Goal: Find specific page/section: Find specific page/section

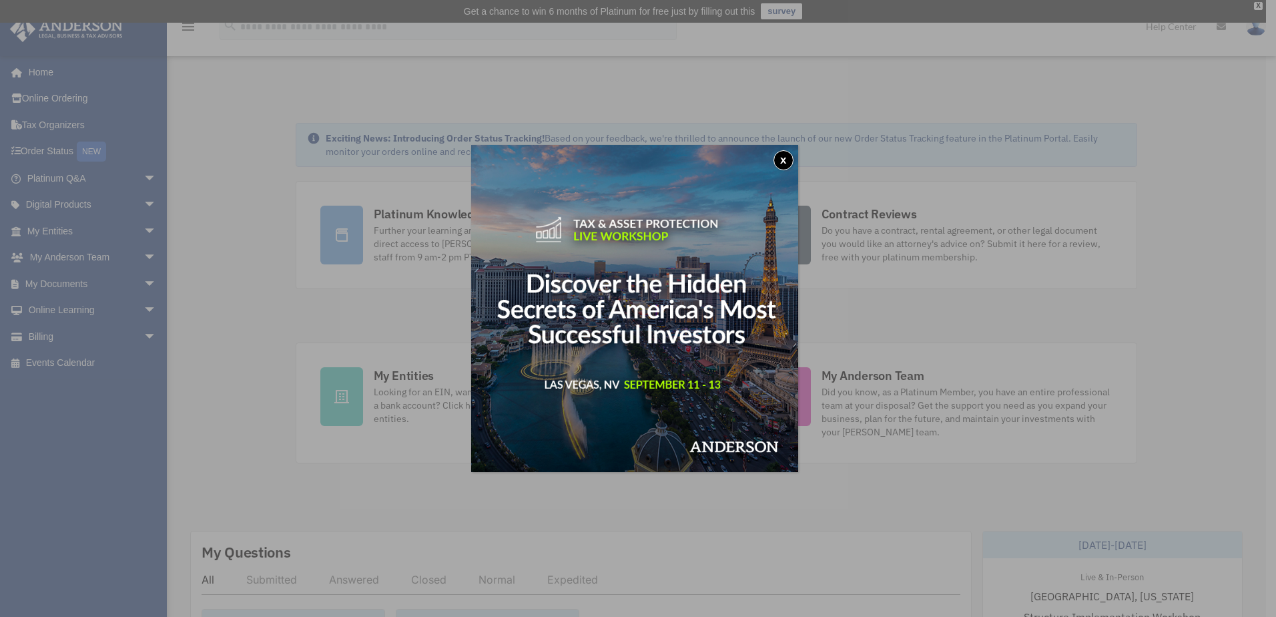
click at [789, 162] on button "x" at bounding box center [784, 160] width 20 height 20
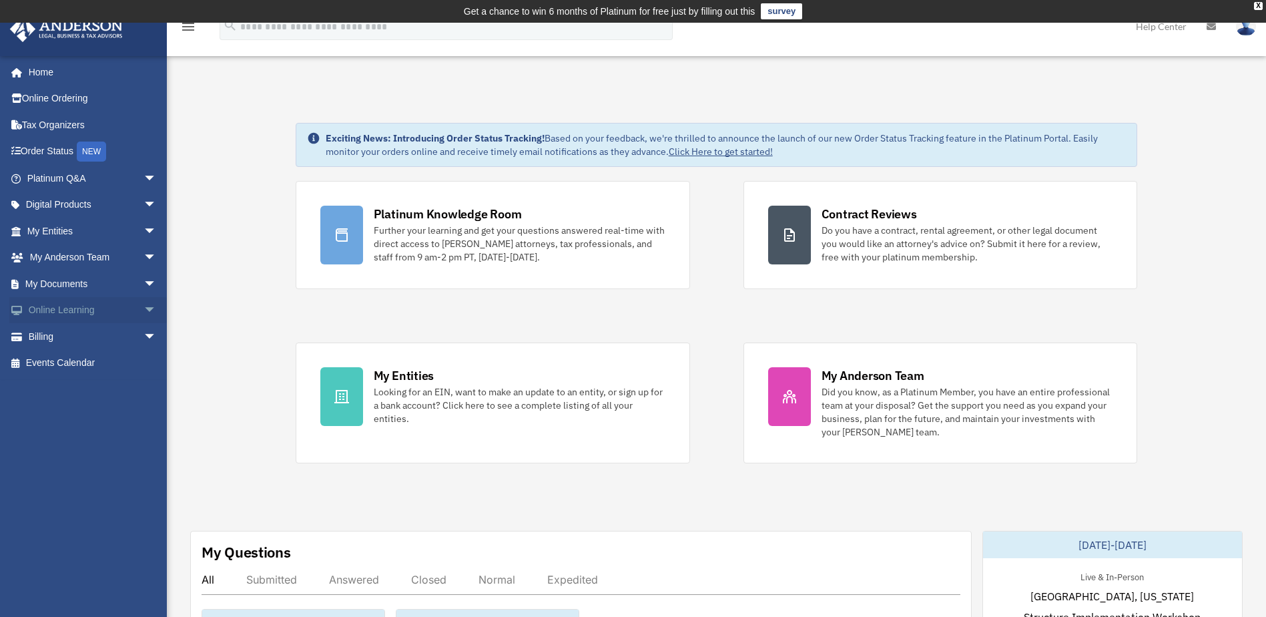
click at [67, 312] on link "Online Learning arrow_drop_down" at bounding box center [93, 310] width 168 height 27
click at [44, 335] on link "Billing arrow_drop_down" at bounding box center [93, 336] width 168 height 27
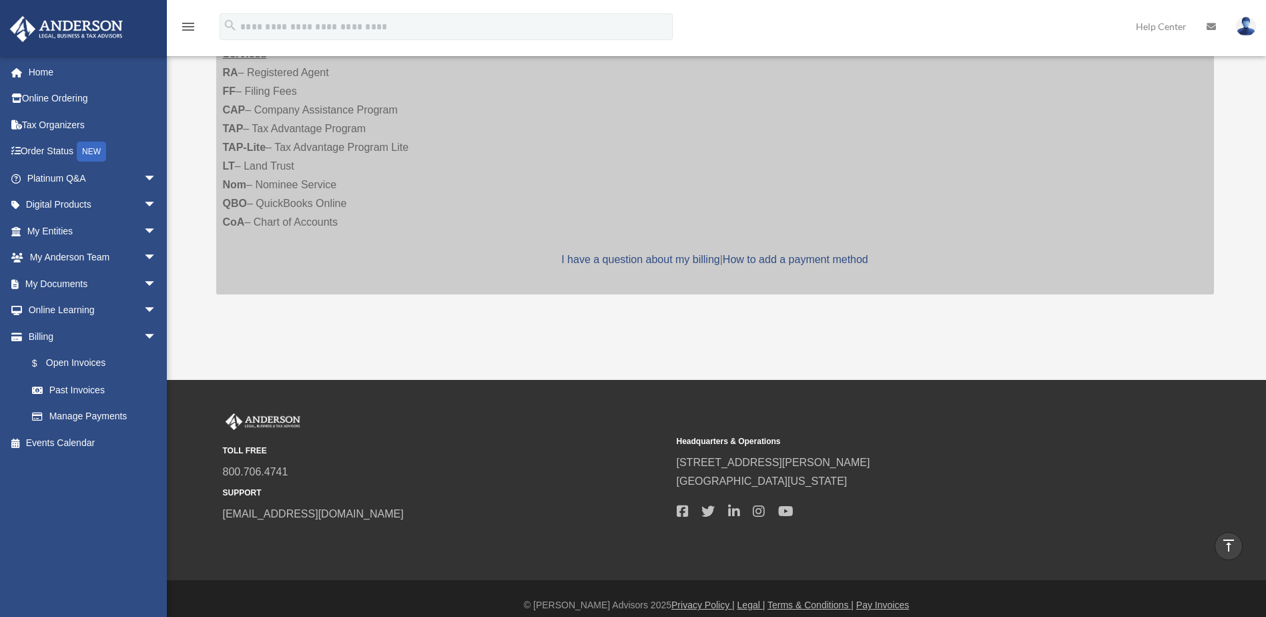
scroll to position [525, 0]
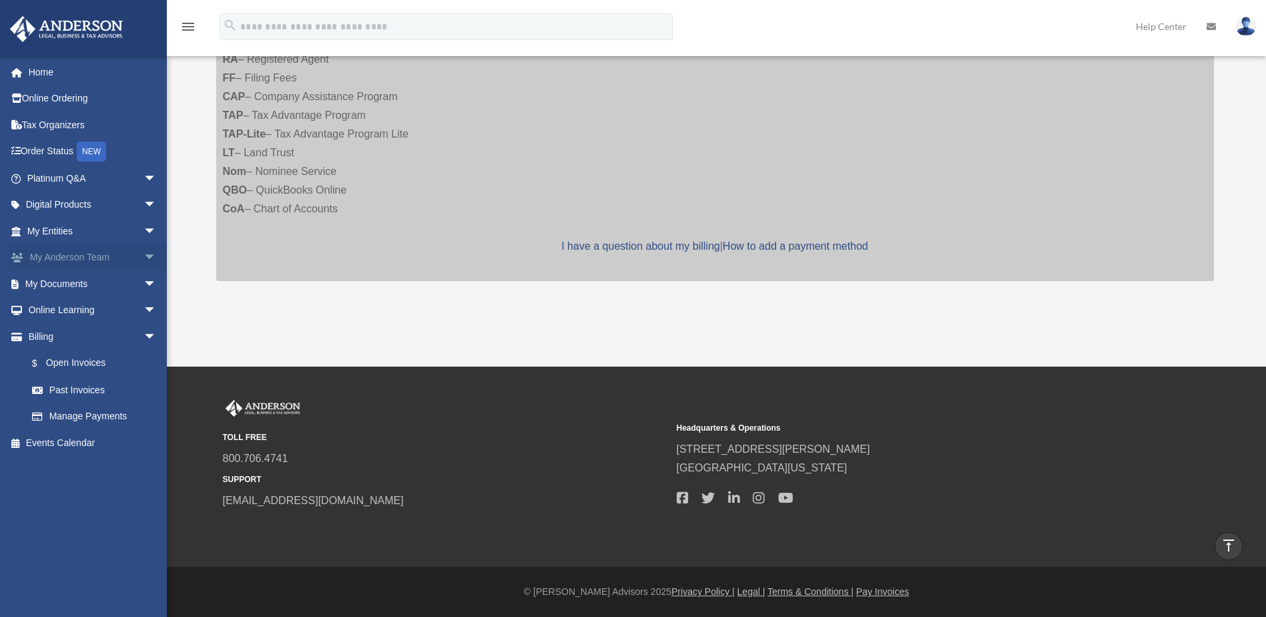
click at [70, 261] on link "My Anderson Team arrow_drop_down" at bounding box center [93, 257] width 168 height 27
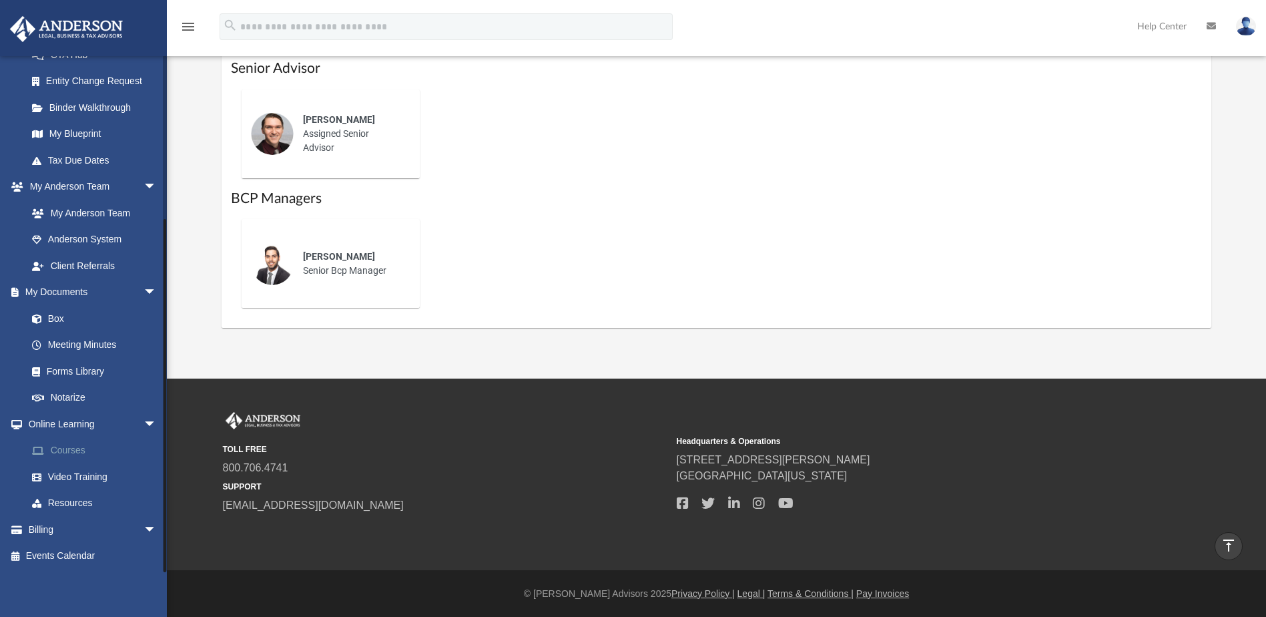
scroll to position [927, 0]
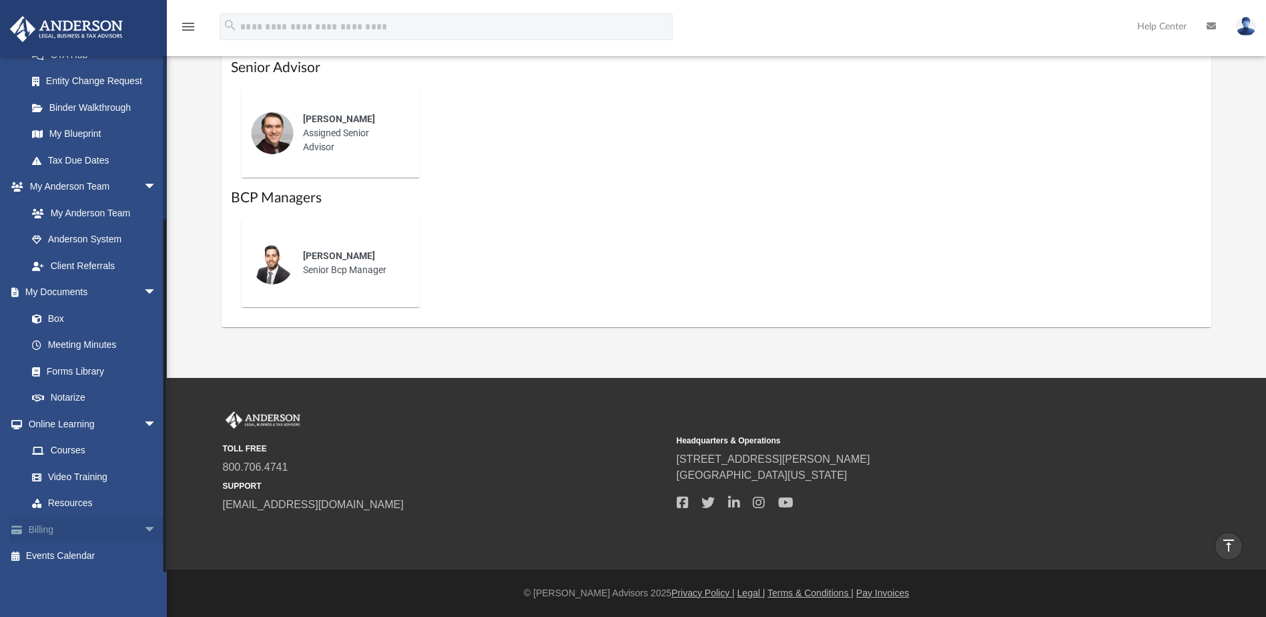
click at [33, 528] on link "Billing arrow_drop_down" at bounding box center [93, 529] width 168 height 27
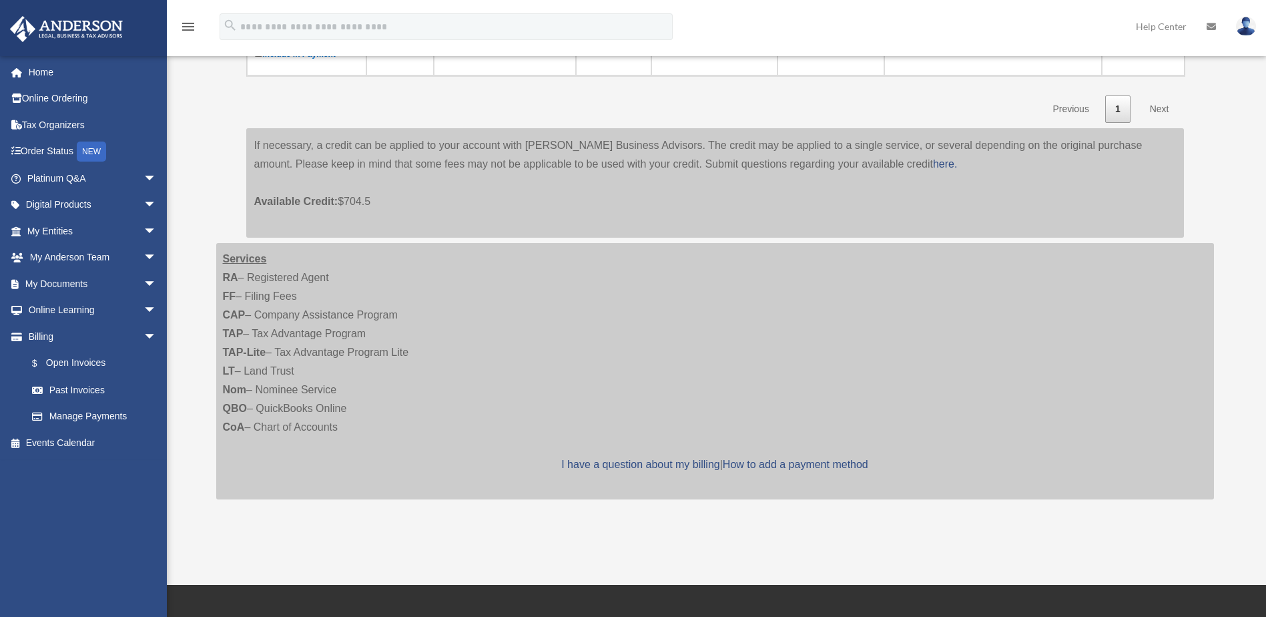
scroll to position [357, 0]
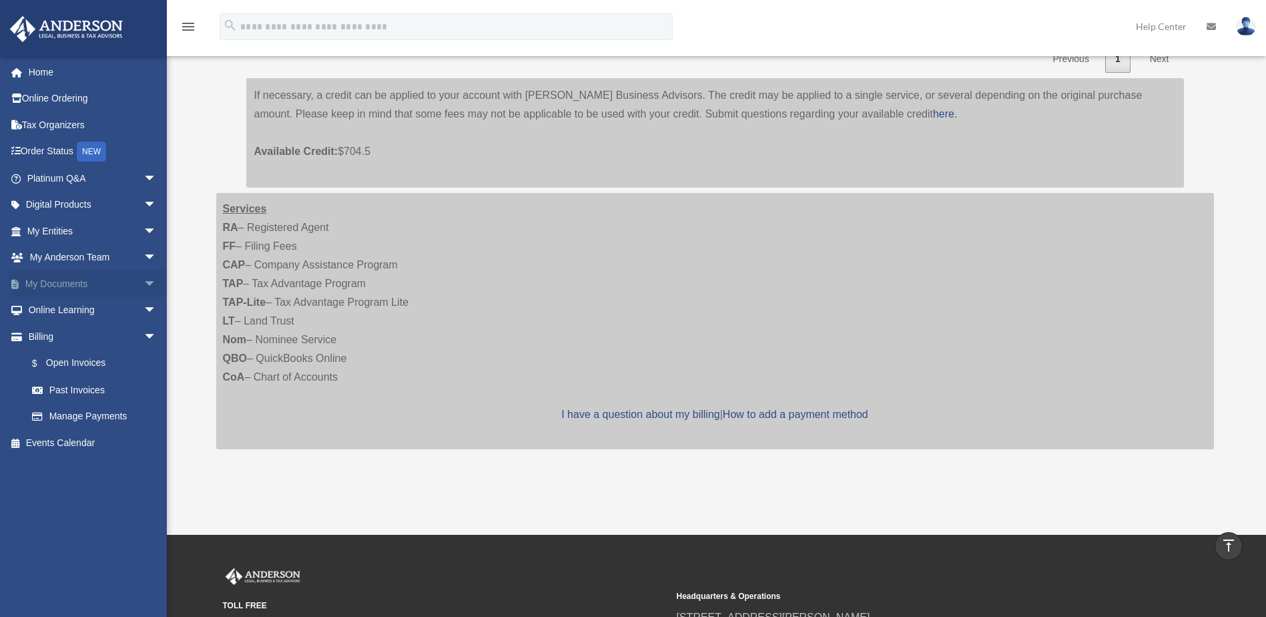
click at [144, 280] on span "arrow_drop_down" at bounding box center [157, 283] width 27 height 27
